Goal: Information Seeking & Learning: Learn about a topic

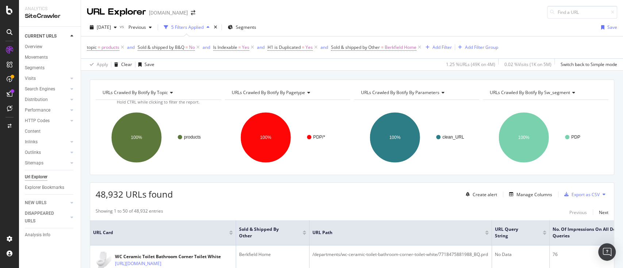
scroll to position [66, 0]
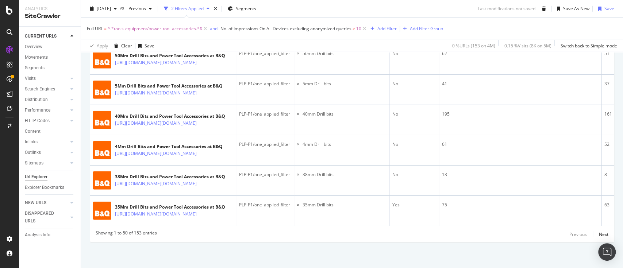
scroll to position [2173, 0]
click at [599, 235] on div "Next" at bounding box center [603, 235] width 9 height 6
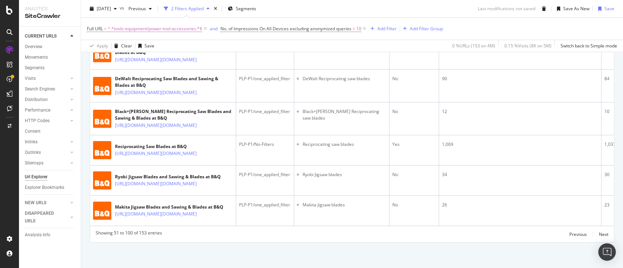
scroll to position [1804, 0]
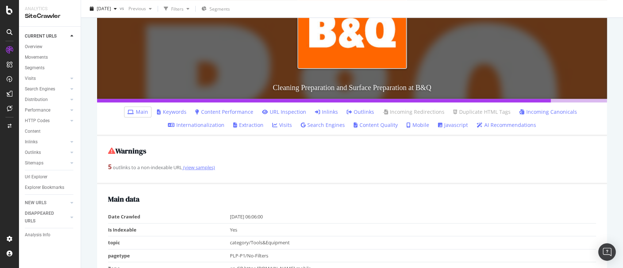
scroll to position [146, 0]
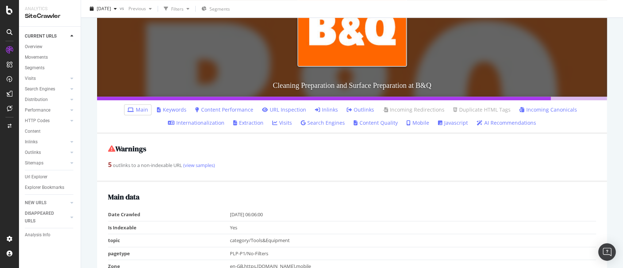
click at [175, 112] on link "Keywords" at bounding box center [172, 109] width 30 height 7
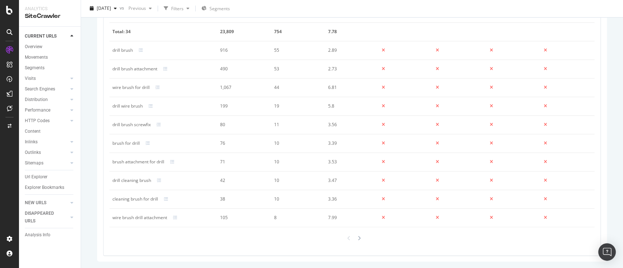
scroll to position [482, 0]
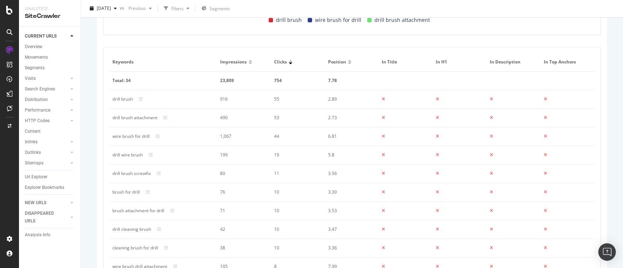
click at [123, 98] on div "drill brush" at bounding box center [122, 99] width 20 height 7
click at [129, 118] on div "drill brush attachment" at bounding box center [134, 118] width 45 height 7
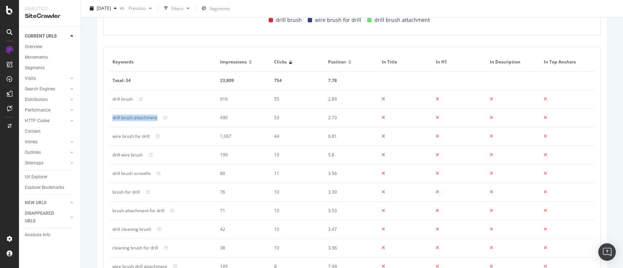
click at [129, 118] on div "drill brush attachment" at bounding box center [134, 118] width 45 height 7
copy div "drill brush attachment"
click at [135, 136] on div "wire brush for drill" at bounding box center [130, 136] width 37 height 7
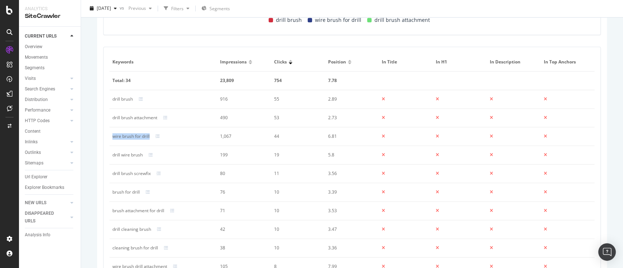
copy div "wire brush for drill"
click at [134, 154] on div "drill wire brush" at bounding box center [127, 155] width 30 height 7
copy div "drill wire brush"
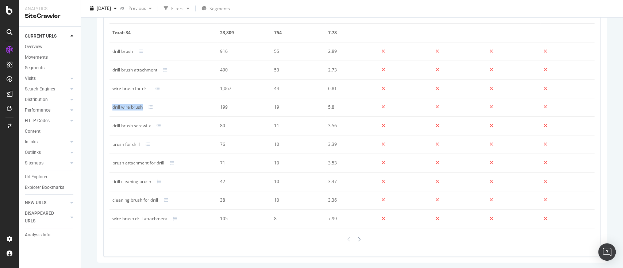
scroll to position [531, 0]
click at [132, 144] on div "brush for drill" at bounding box center [125, 143] width 27 height 7
copy div "brush for drill"
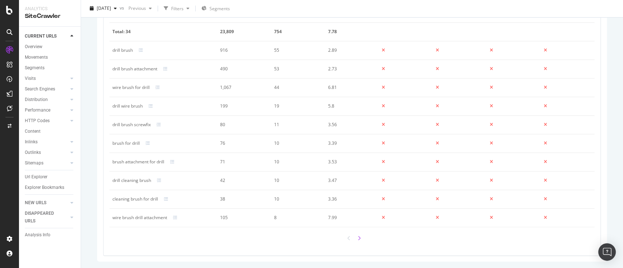
click at [358, 236] on icon at bounding box center [359, 238] width 3 height 5
click at [348, 239] on icon at bounding box center [349, 238] width 3 height 5
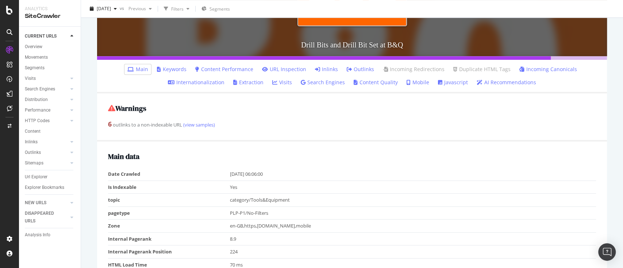
scroll to position [195, 0]
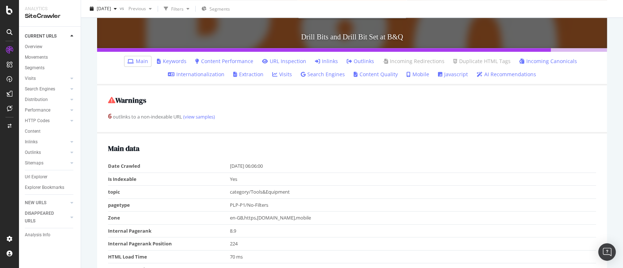
drag, startPoint x: 172, startPoint y: 63, endPoint x: 280, endPoint y: 94, distance: 112.1
click at [172, 63] on link "Keywords" at bounding box center [172, 61] width 30 height 7
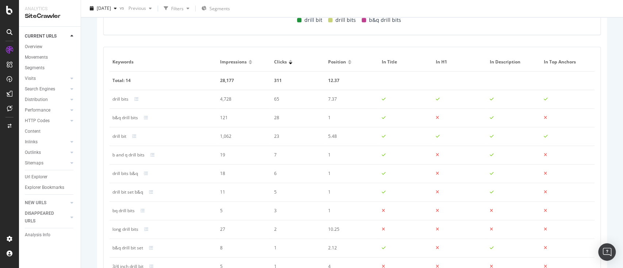
scroll to position [531, 0]
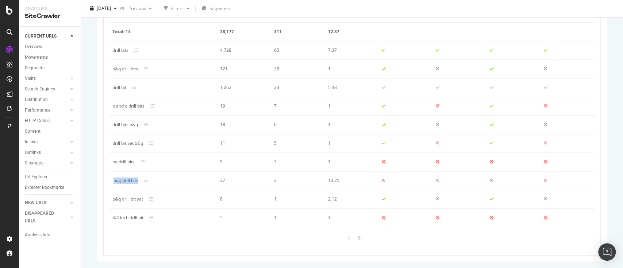
drag, startPoint x: 139, startPoint y: 179, endPoint x: 113, endPoint y: 181, distance: 26.0
click at [113, 181] on div "long drill bits" at bounding box center [163, 180] width 102 height 7
click at [112, 181] on td "long drill bits" at bounding box center [164, 181] width 108 height 19
click at [114, 180] on div "long drill bits" at bounding box center [125, 180] width 26 height 7
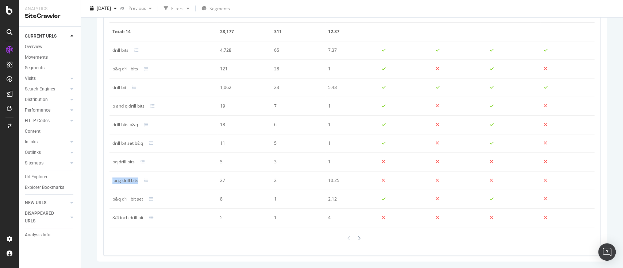
drag, startPoint x: 111, startPoint y: 179, endPoint x: 139, endPoint y: 180, distance: 28.1
click at [139, 180] on td "long drill bits" at bounding box center [164, 181] width 108 height 19
copy div "long drill bits"
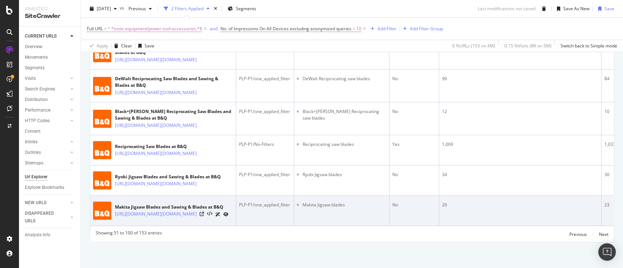
scroll to position [2191, 0]
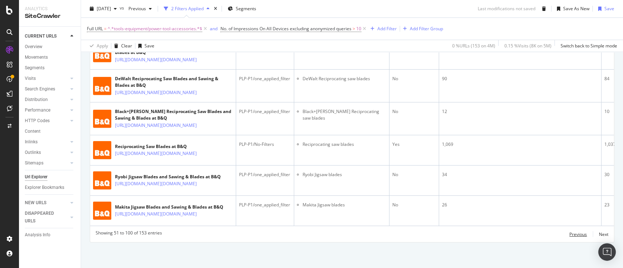
drag, startPoint x: 578, startPoint y: 231, endPoint x: 568, endPoint y: 229, distance: 10.5
click at [578, 232] on div "Previous" at bounding box center [579, 235] width 18 height 6
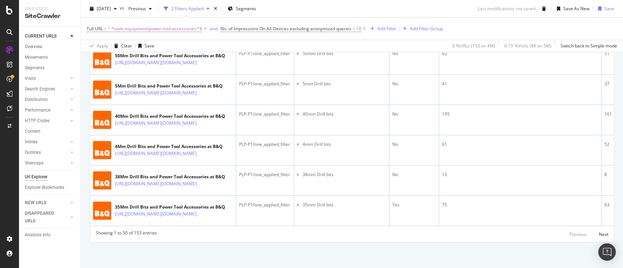
scroll to position [2173, 0]
click at [599, 234] on div "Next" at bounding box center [603, 235] width 9 height 6
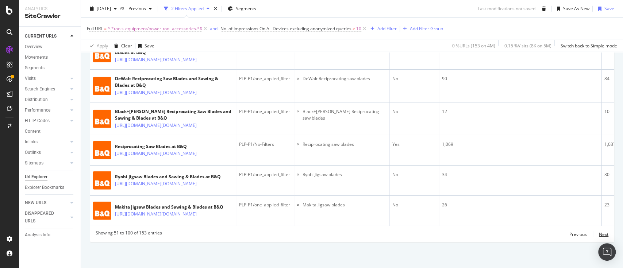
drag, startPoint x: 594, startPoint y: 255, endPoint x: 387, endPoint y: 19, distance: 314.4
click at [599, 238] on div "Next" at bounding box center [603, 235] width 9 height 6
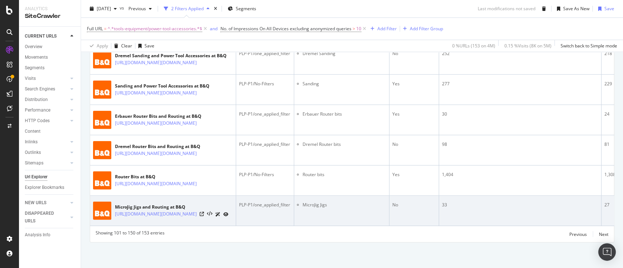
scroll to position [2385, 0]
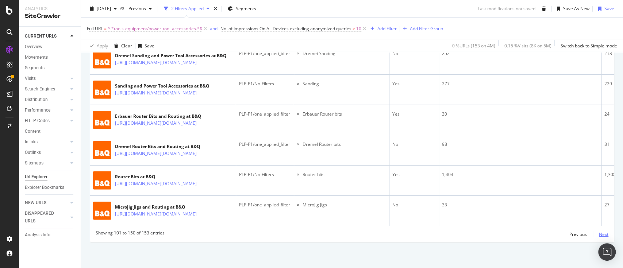
click at [599, 236] on div "Next" at bounding box center [603, 235] width 9 height 6
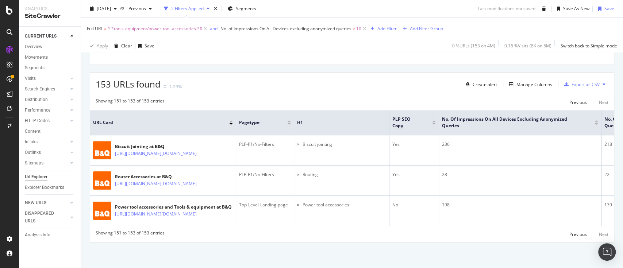
scroll to position [173, 0]
drag, startPoint x: 567, startPoint y: 234, endPoint x: 365, endPoint y: 25, distance: 290.5
click at [570, 234] on div "Previous" at bounding box center [579, 235] width 18 height 6
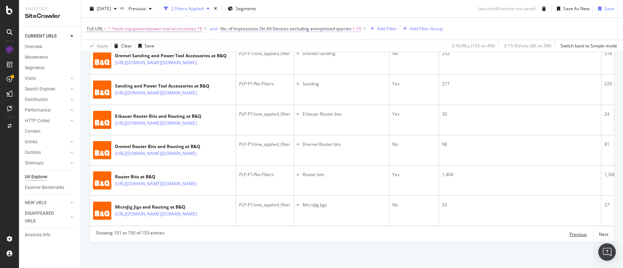
scroll to position [2385, 0]
click at [571, 232] on div "Previous" at bounding box center [579, 235] width 18 height 6
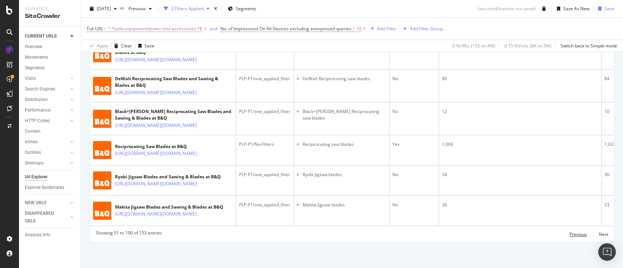
scroll to position [2191, 0]
click at [576, 234] on div "Previous" at bounding box center [579, 235] width 18 height 6
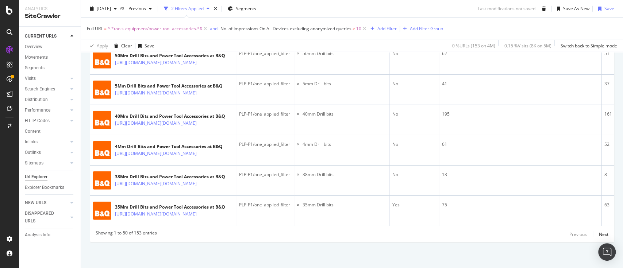
scroll to position [2173, 0]
click at [599, 236] on div "Next" at bounding box center [603, 235] width 9 height 6
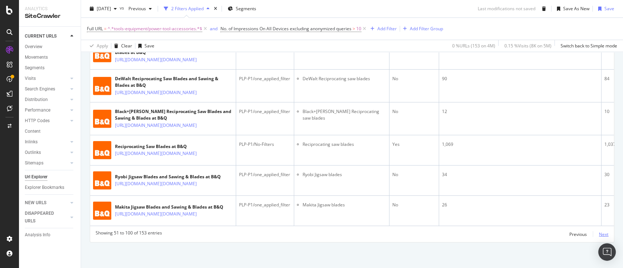
click at [599, 238] on div "Next" at bounding box center [603, 235] width 9 height 6
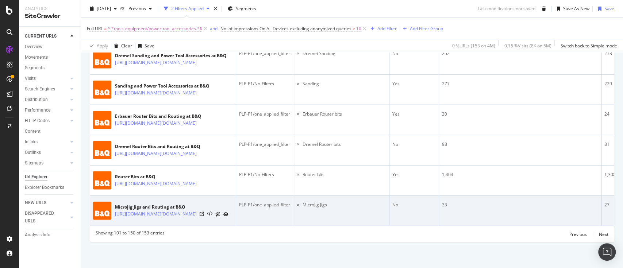
scroll to position [2385, 0]
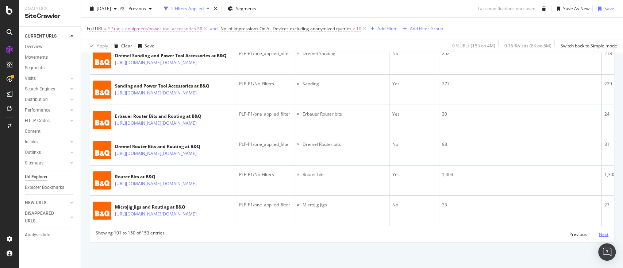
click at [599, 233] on div "Next" at bounding box center [603, 235] width 9 height 6
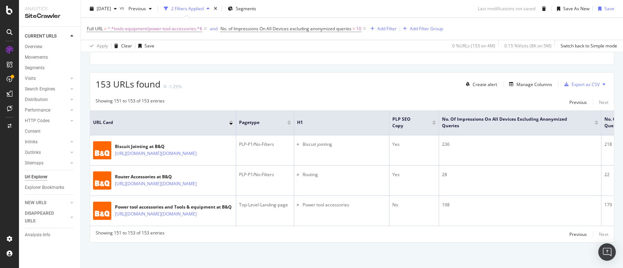
scroll to position [173, 0]
click at [570, 232] on div "Previous" at bounding box center [579, 235] width 18 height 6
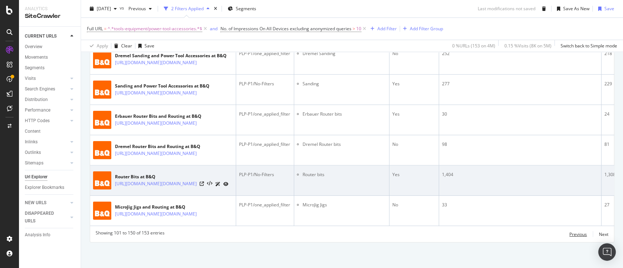
scroll to position [2385, 0]
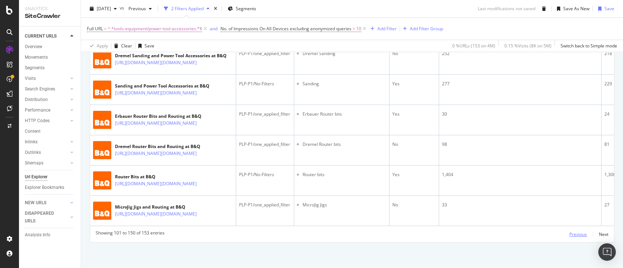
click at [573, 233] on div "Previous" at bounding box center [579, 235] width 18 height 6
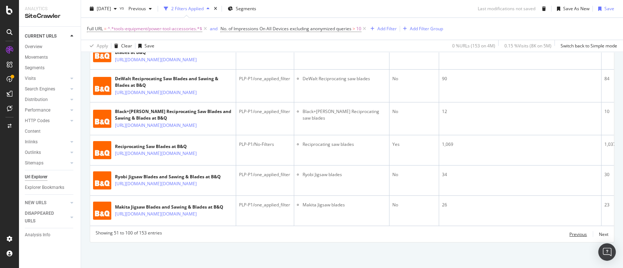
scroll to position [2191, 0]
click at [570, 235] on div "Previous" at bounding box center [579, 235] width 18 height 6
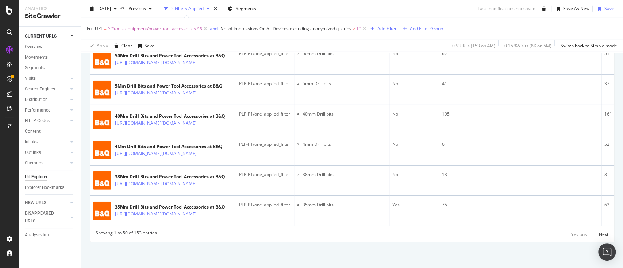
scroll to position [2173, 0]
click at [599, 234] on div "Next" at bounding box center [603, 235] width 9 height 6
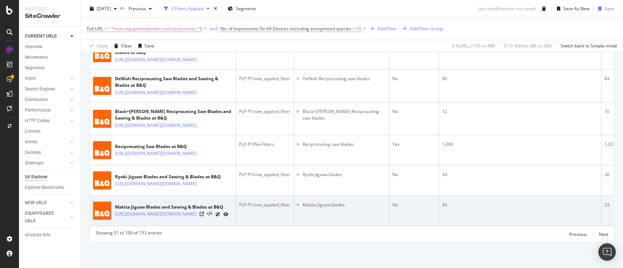
scroll to position [2191, 0]
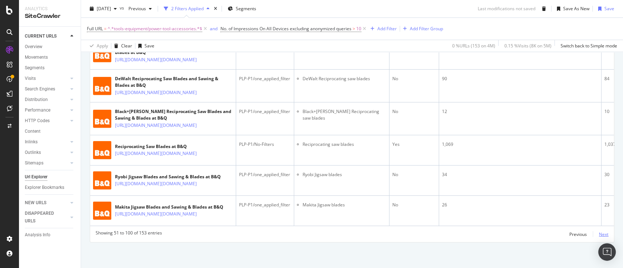
click at [599, 235] on div "Next" at bounding box center [603, 235] width 9 height 6
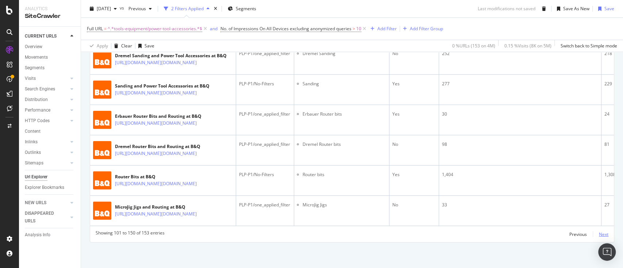
click at [599, 233] on div "Next" at bounding box center [603, 235] width 9 height 6
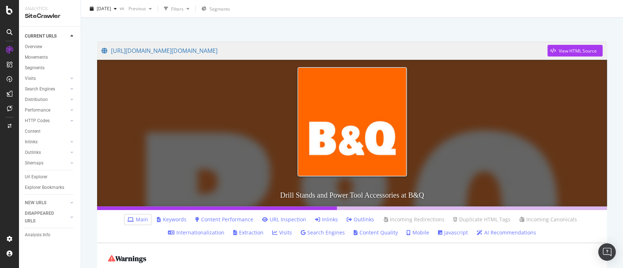
scroll to position [195, 0]
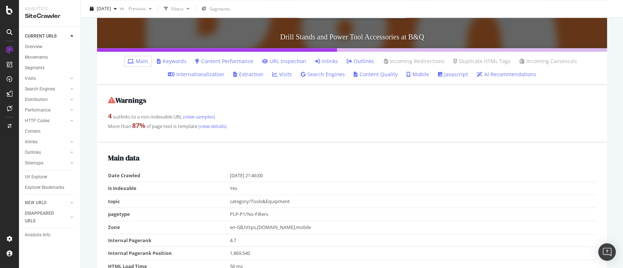
click at [169, 58] on link "Keywords" at bounding box center [172, 61] width 30 height 7
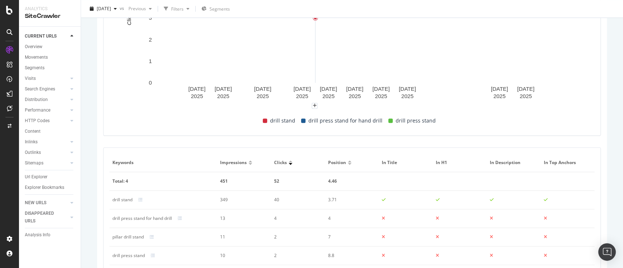
scroll to position [438, 0]
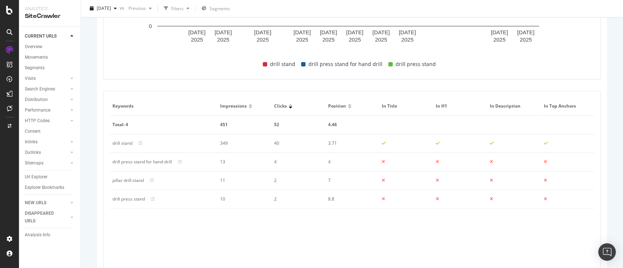
click at [138, 161] on div "drill press stand for hand drill" at bounding box center [142, 162] width 60 height 7
copy div "drill press stand for hand drill"
click at [132, 181] on div "pillar drill stand" at bounding box center [127, 180] width 31 height 7
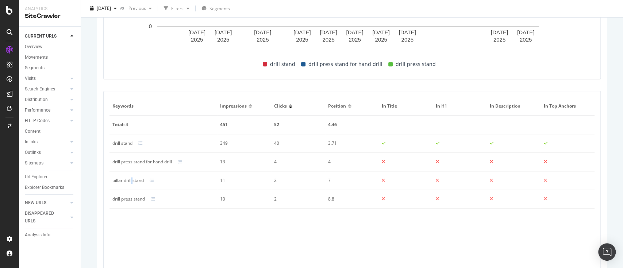
click at [132, 181] on div "pillar drill stand" at bounding box center [127, 180] width 31 height 7
copy div "pillar drill stand"
click at [133, 194] on td "drill press stand" at bounding box center [164, 199] width 108 height 19
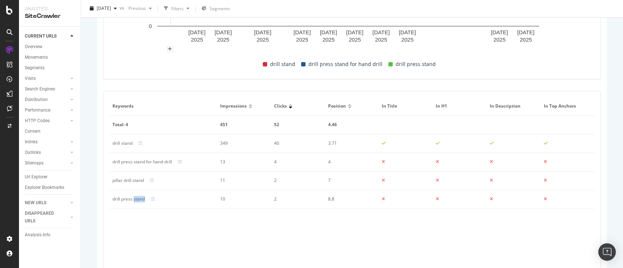
click at [134, 195] on td "drill press stand" at bounding box center [164, 199] width 108 height 19
click at [135, 197] on div "drill press stand" at bounding box center [128, 199] width 32 height 7
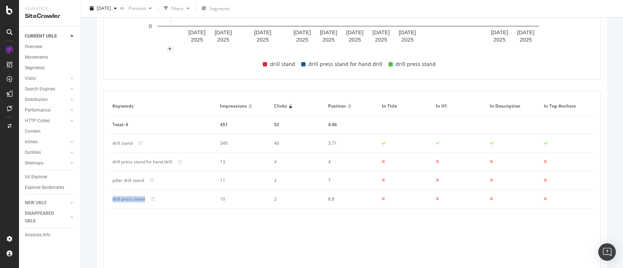
click at [135, 197] on div "drill press stand" at bounding box center [128, 199] width 32 height 7
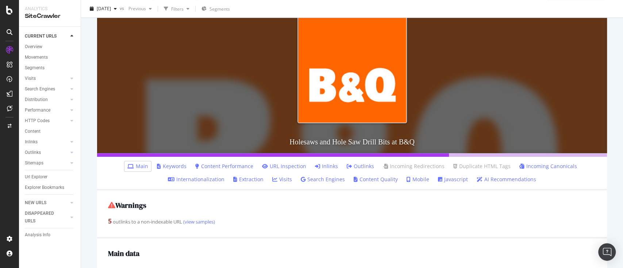
scroll to position [97, 0]
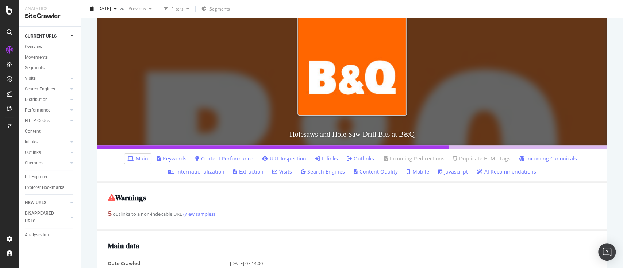
click at [177, 156] on link "Keywords" at bounding box center [172, 158] width 30 height 7
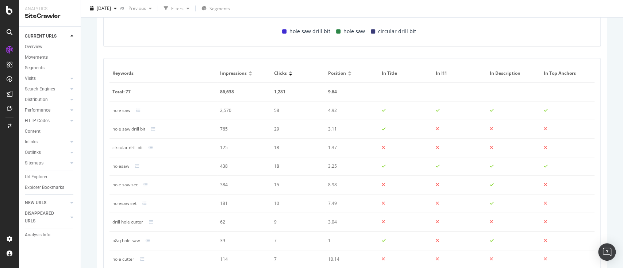
scroll to position [487, 0]
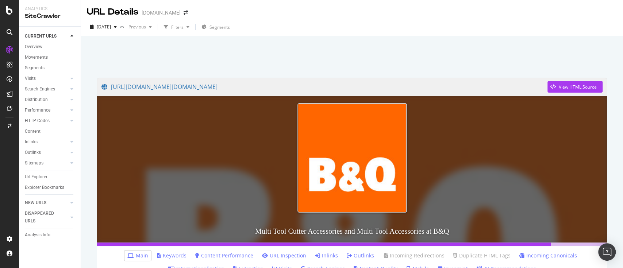
scroll to position [195, 0]
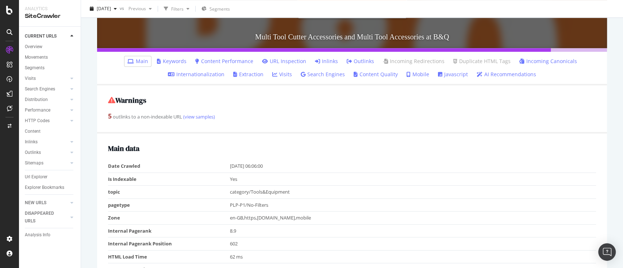
click at [176, 59] on link "Keywords" at bounding box center [172, 61] width 30 height 7
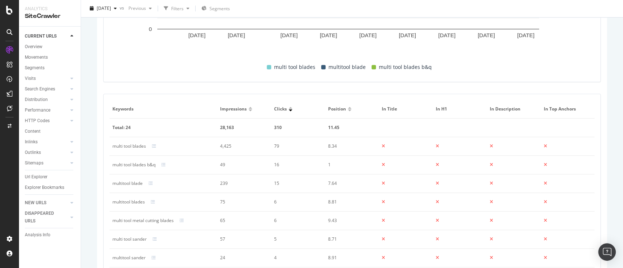
scroll to position [487, 0]
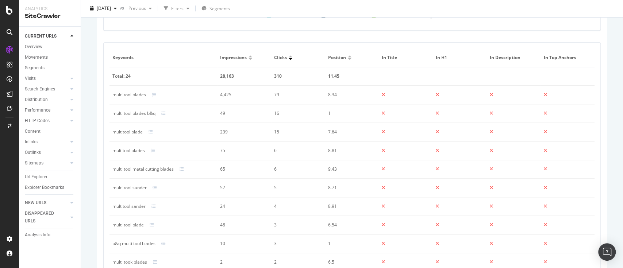
click at [127, 98] on td "multi tool blades" at bounding box center [164, 95] width 108 height 19
click at [126, 98] on td "multi tool blades" at bounding box center [164, 95] width 108 height 19
copy div "multi tool blades"
click at [133, 131] on div "multitool blade" at bounding box center [127, 132] width 30 height 7
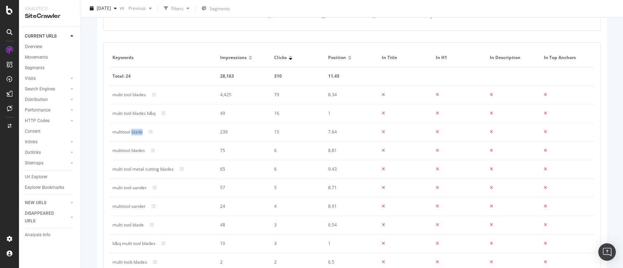
click at [133, 131] on div "multitool blade" at bounding box center [127, 132] width 30 height 7
copy div "multitool blade"
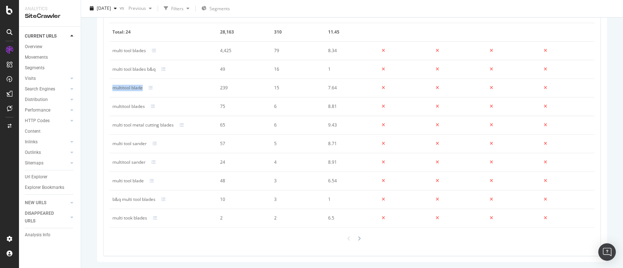
scroll to position [531, 0]
click at [146, 126] on div "multi tool metal cutting blades" at bounding box center [142, 125] width 61 height 7
copy div "multi tool metal cutting blades"
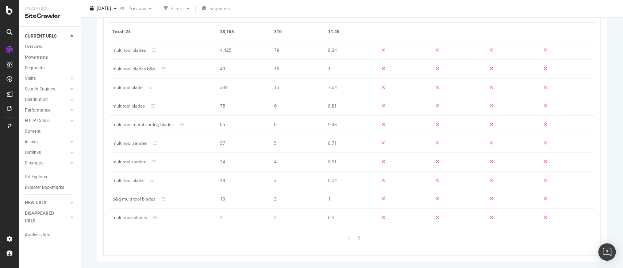
click at [139, 163] on div "multitool sander" at bounding box center [128, 162] width 33 height 7
click at [138, 147] on td "multi tool sander" at bounding box center [164, 143] width 108 height 19
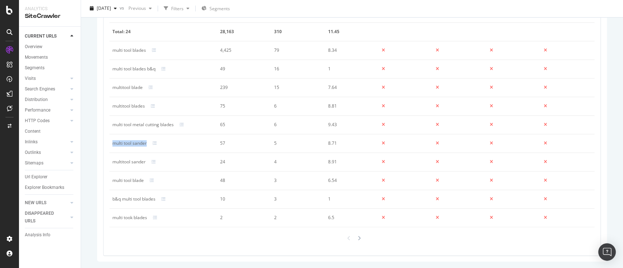
copy div "multi tool sander"
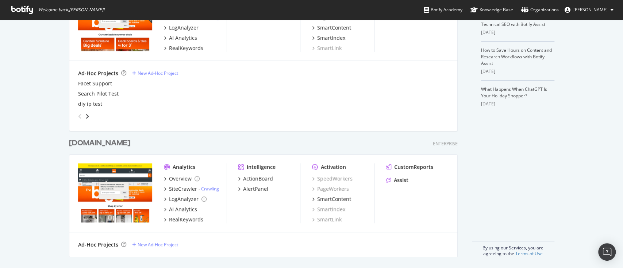
scroll to position [119, 0]
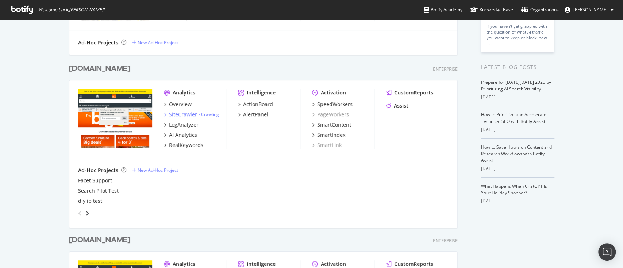
click at [175, 115] on div "SiteCrawler" at bounding box center [183, 114] width 28 height 7
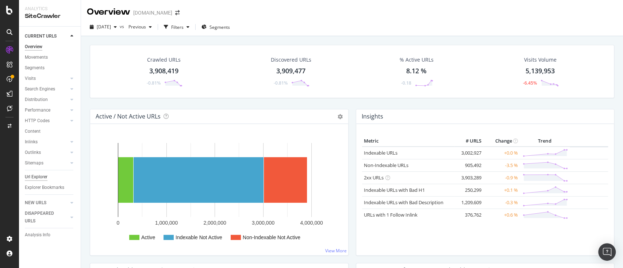
click at [41, 175] on div "Url Explorer" at bounding box center [36, 177] width 23 height 8
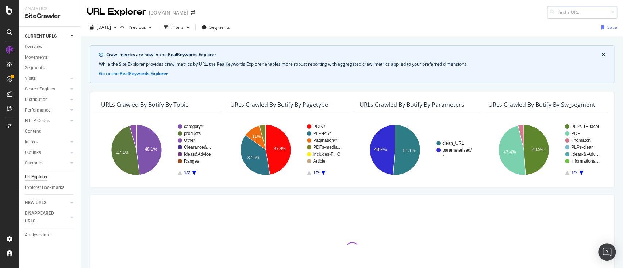
click at [581, 15] on input at bounding box center [582, 12] width 70 height 13
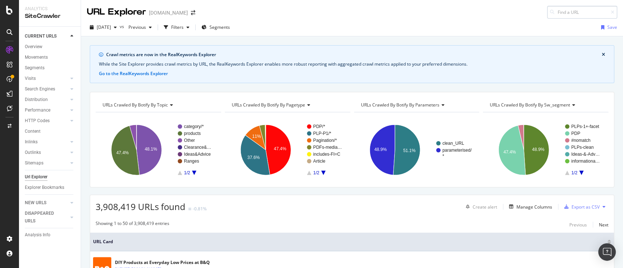
type input "[URL][DOMAIN_NAME][DOMAIN_NAME]"
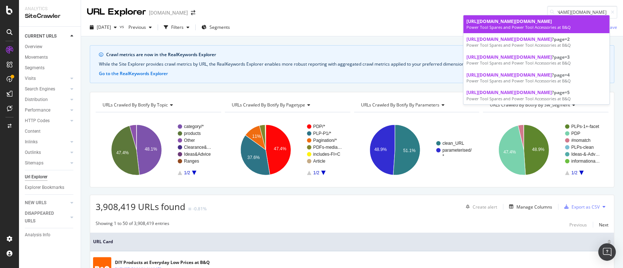
click at [552, 20] on span "https://www.diy.com/tools-equipment/power-tool-accessories/power-tool-spares.cat" at bounding box center [509, 21] width 85 height 6
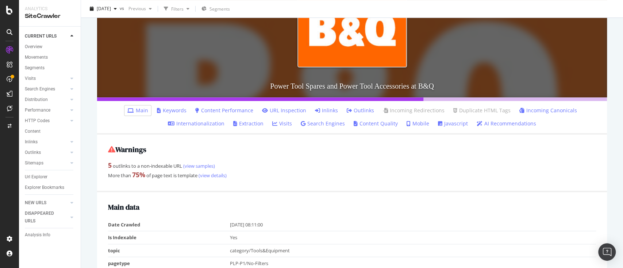
scroll to position [146, 0]
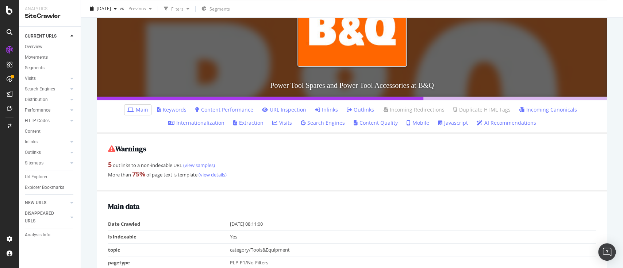
click at [171, 111] on link "Keywords" at bounding box center [172, 109] width 30 height 7
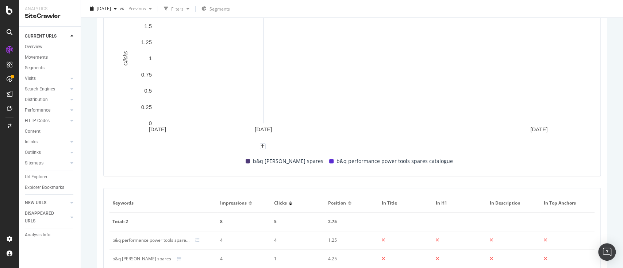
scroll to position [341, 0]
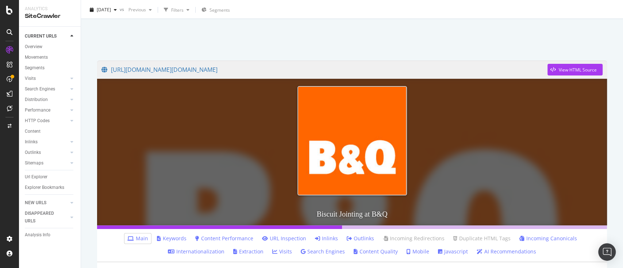
scroll to position [97, 0]
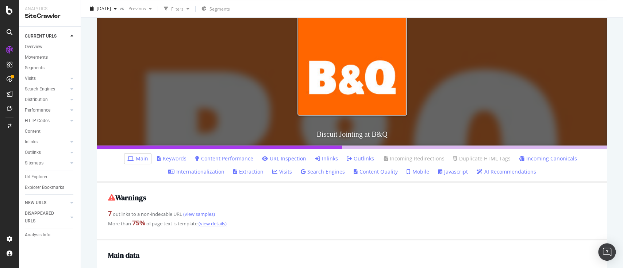
click at [165, 157] on link "Keywords" at bounding box center [172, 158] width 30 height 7
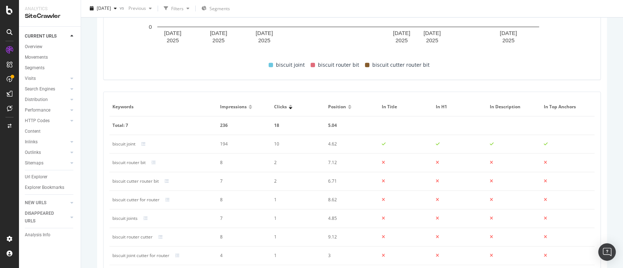
scroll to position [481, 0]
